Goal: Task Accomplishment & Management: Use online tool/utility

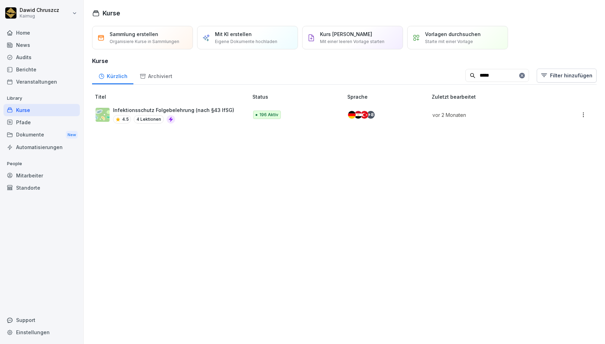
type input "*****"
click at [177, 108] on p "Infektionsschutz Folgebelehrung (nach §43 IfSG)" at bounding box center [173, 109] width 121 height 7
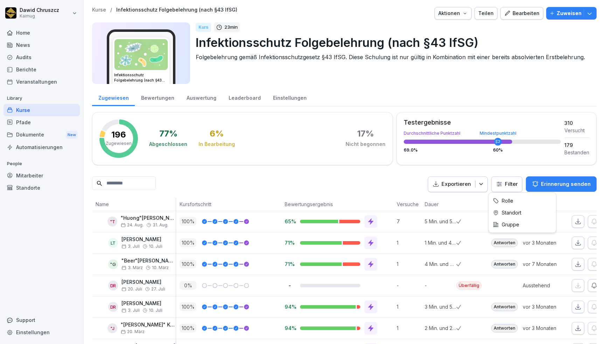
click at [502, 184] on html "Dawid Chruszcz Kaimug Home News Audits Berichte Veranstaltungen Library Kurse P…" at bounding box center [302, 172] width 605 height 344
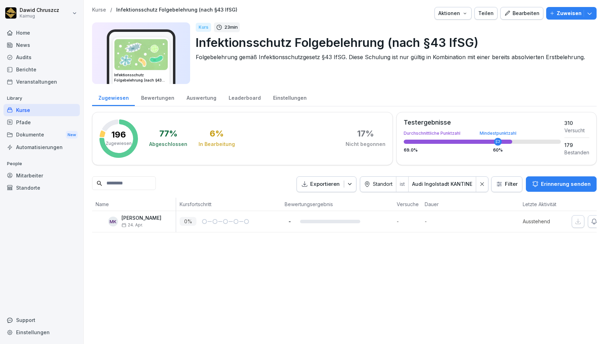
click at [498, 186] on html "Dawid Chruszcz Kaimug Home News Audits Berichte Veranstaltungen Library Kurse P…" at bounding box center [302, 172] width 605 height 344
click at [476, 183] on html "Dawid Chruszcz Kaimug Home News Audits Berichte Veranstaltungen Library Kurse P…" at bounding box center [302, 172] width 605 height 344
click at [479, 184] on icon at bounding box center [481, 184] width 5 height 5
click at [501, 184] on html "Dawid Chruszcz Kaimug Home News Audits Berichte Veranstaltungen Library Kurse P…" at bounding box center [302, 172] width 605 height 344
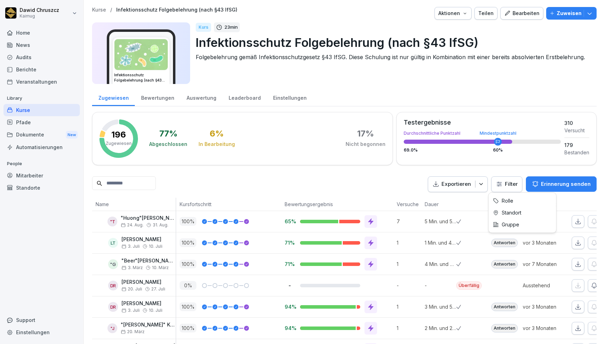
click at [505, 187] on html "Dawid Chruszcz Kaimug Home News Audits Berichte Veranstaltungen Library Kurse P…" at bounding box center [302, 172] width 605 height 344
